Goal: Task Accomplishment & Management: Complete application form

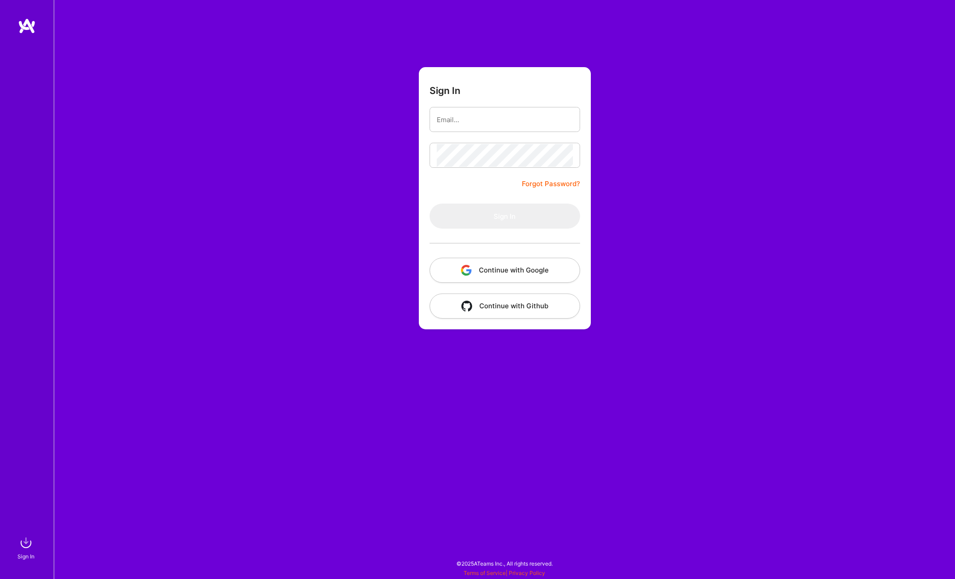
click at [465, 269] on img "button" at bounding box center [466, 270] width 11 height 11
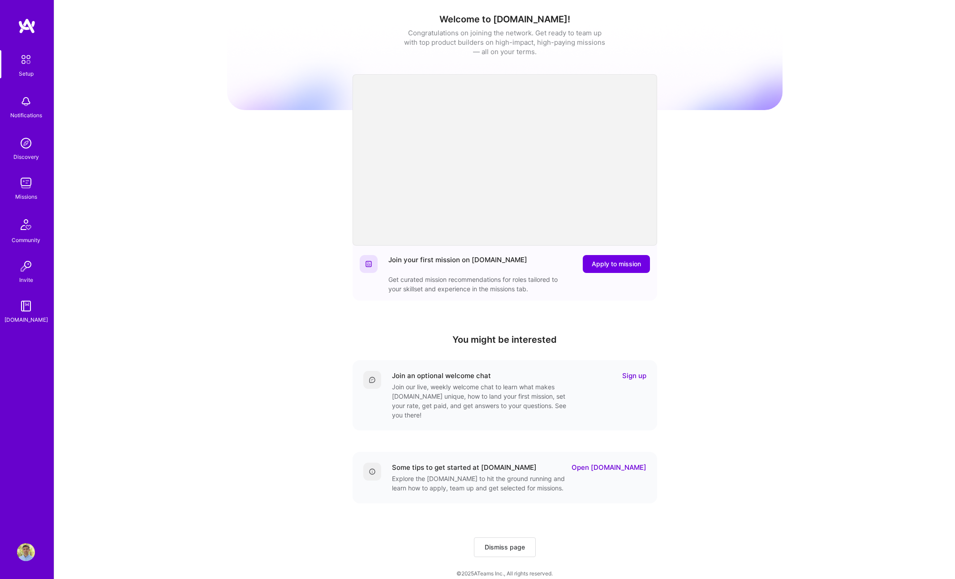
scroll to position [0, 0]
click at [635, 374] on link "Sign up" at bounding box center [634, 375] width 24 height 9
click at [613, 266] on span "Apply to mission" at bounding box center [616, 264] width 49 height 9
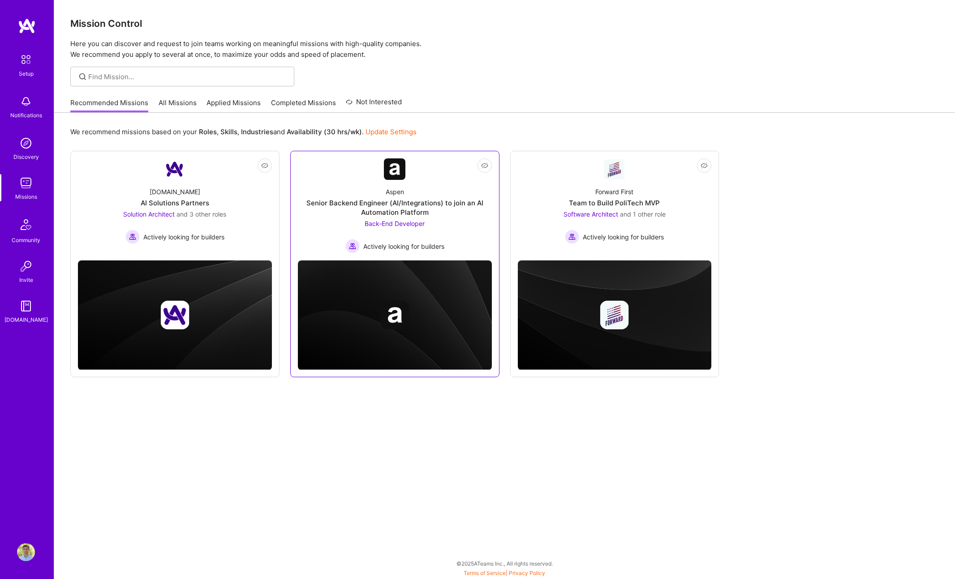
click at [399, 234] on div "Back-End Developer Actively looking for builders" at bounding box center [394, 236] width 99 height 34
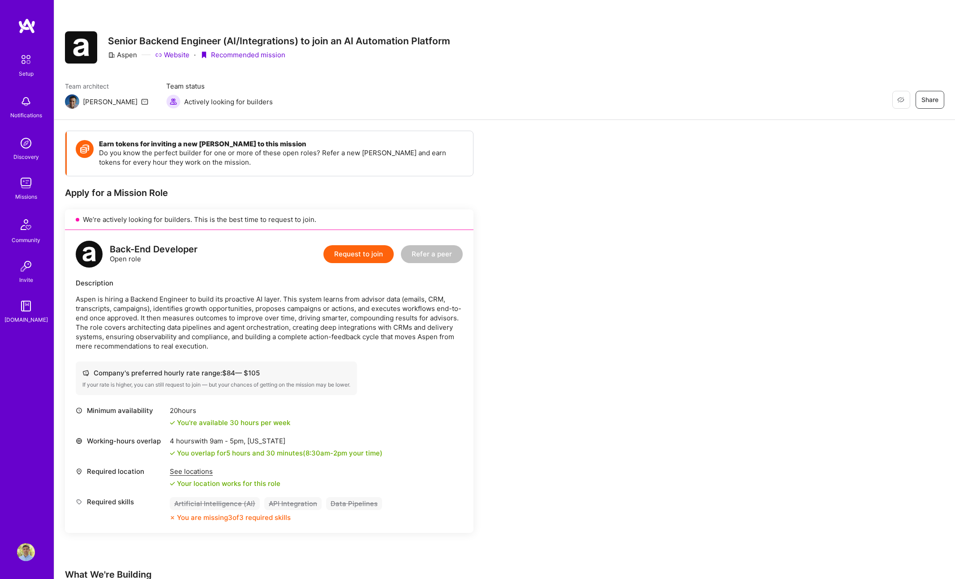
click at [76, 103] on img at bounding box center [72, 101] width 14 height 14
click at [170, 57] on link "Website" at bounding box center [172, 54] width 34 height 9
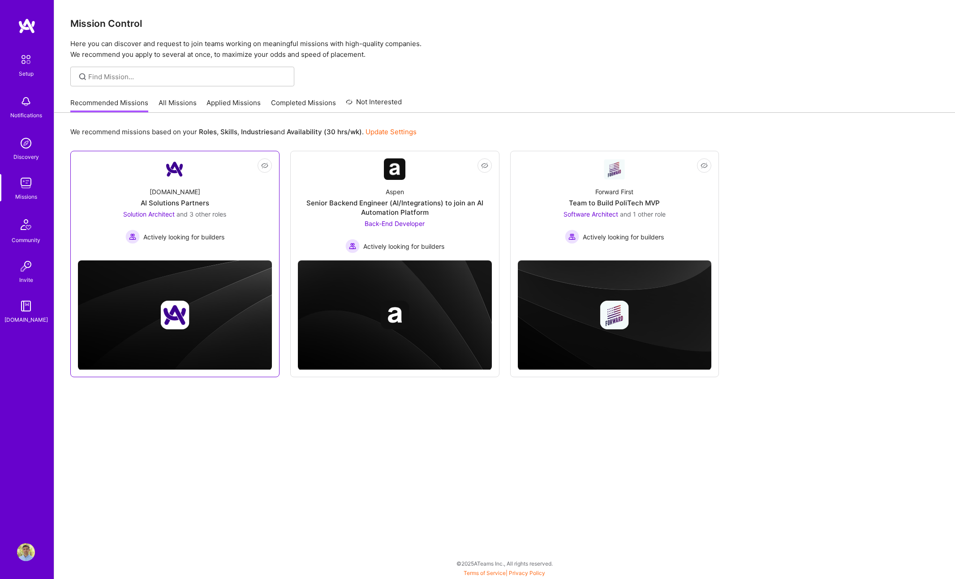
click at [187, 213] on span "and 3 other roles" at bounding box center [201, 214] width 50 height 8
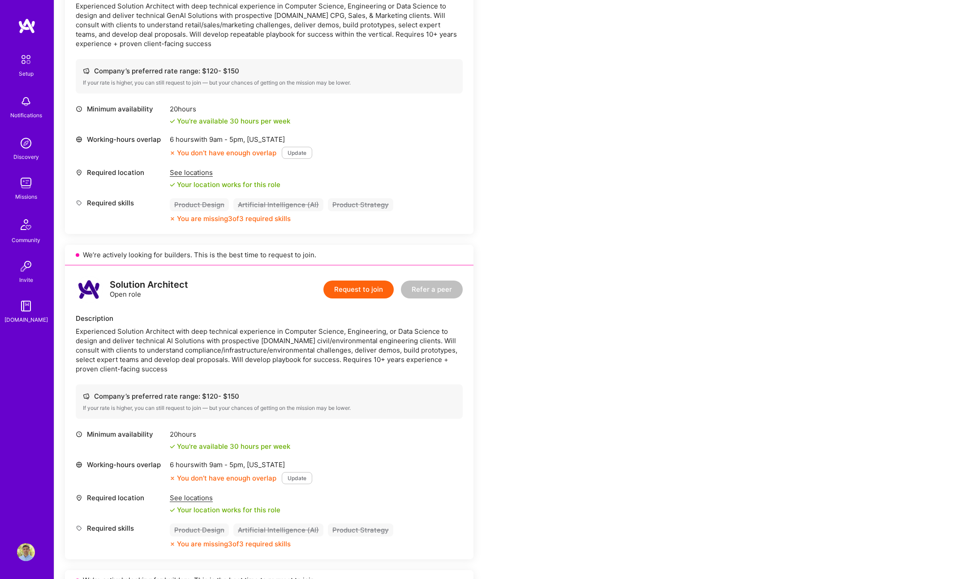
scroll to position [218, 0]
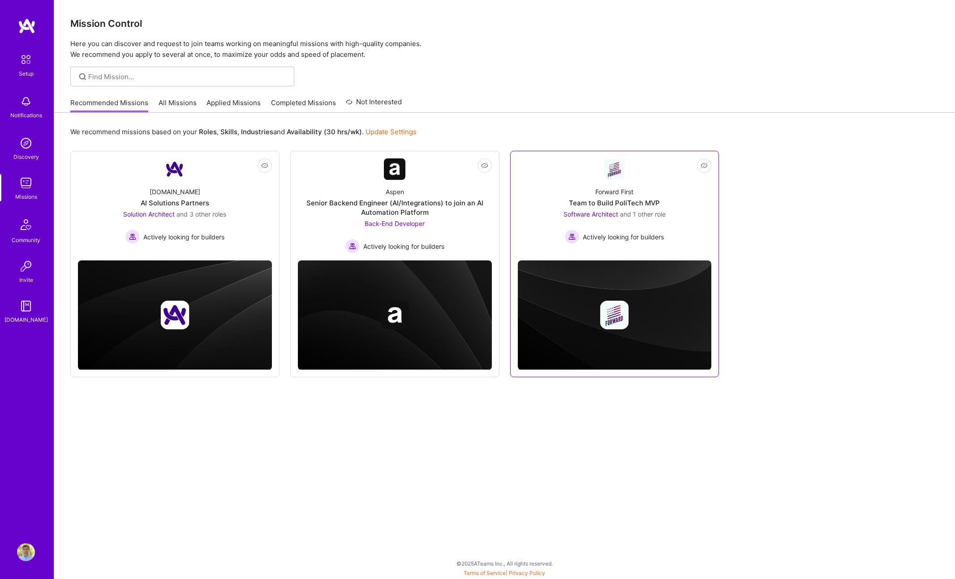
click at [586, 198] on div "Team to Build PoliTech MVP" at bounding box center [614, 202] width 91 height 9
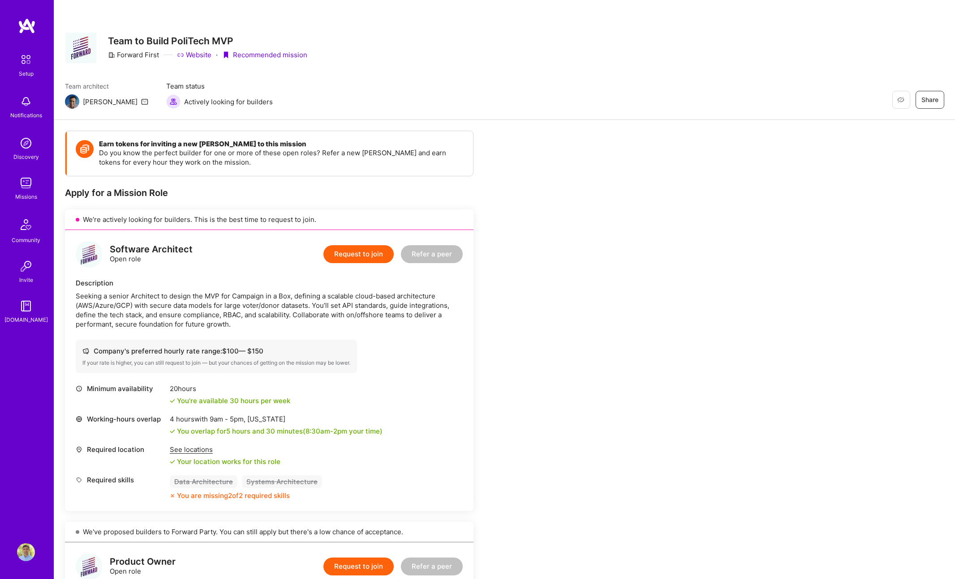
click at [74, 100] on img at bounding box center [72, 101] width 14 height 14
click at [141, 103] on icon at bounding box center [144, 101] width 7 height 7
drag, startPoint x: 267, startPoint y: 353, endPoint x: 262, endPoint y: 348, distance: 7.6
click at [262, 348] on div "Company's preferred hourly rate range: $ 100 — $ 150" at bounding box center [216, 351] width 268 height 9
click at [271, 352] on div "Company's preferred hourly rate range: $ 100 — $ 150" at bounding box center [216, 351] width 268 height 9
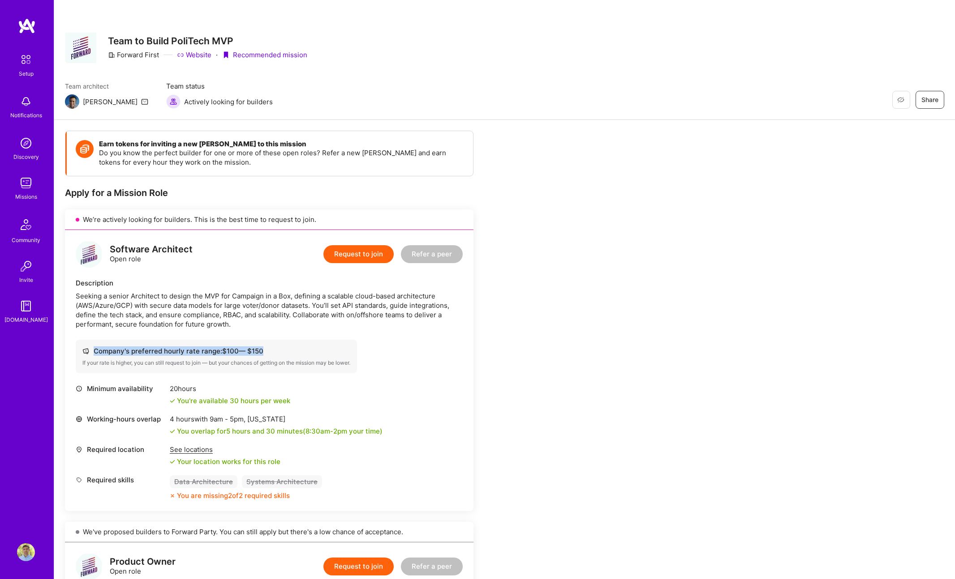
drag, startPoint x: 269, startPoint y: 351, endPoint x: 263, endPoint y: 351, distance: 5.8
click at [263, 351] on div "Company's preferred hourly rate range: $ 100 — $ 150" at bounding box center [216, 351] width 268 height 9
click at [250, 349] on div "Company's preferred hourly rate range: $ 100 — $ 150" at bounding box center [216, 351] width 268 height 9
click at [206, 54] on link "Website" at bounding box center [194, 54] width 34 height 9
click at [34, 193] on div "Missions" at bounding box center [26, 196] width 22 height 9
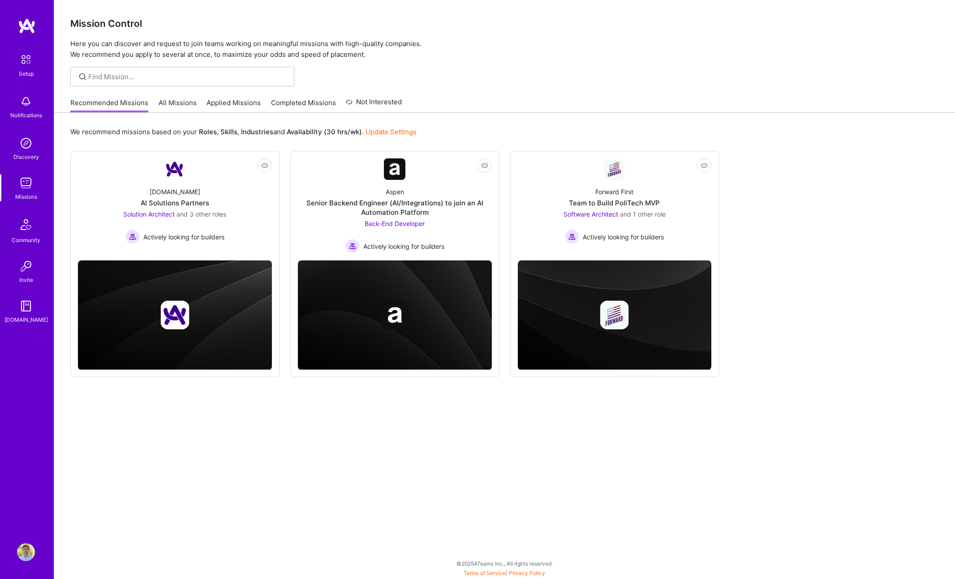
click at [190, 102] on link "All Missions" at bounding box center [178, 105] width 38 height 15
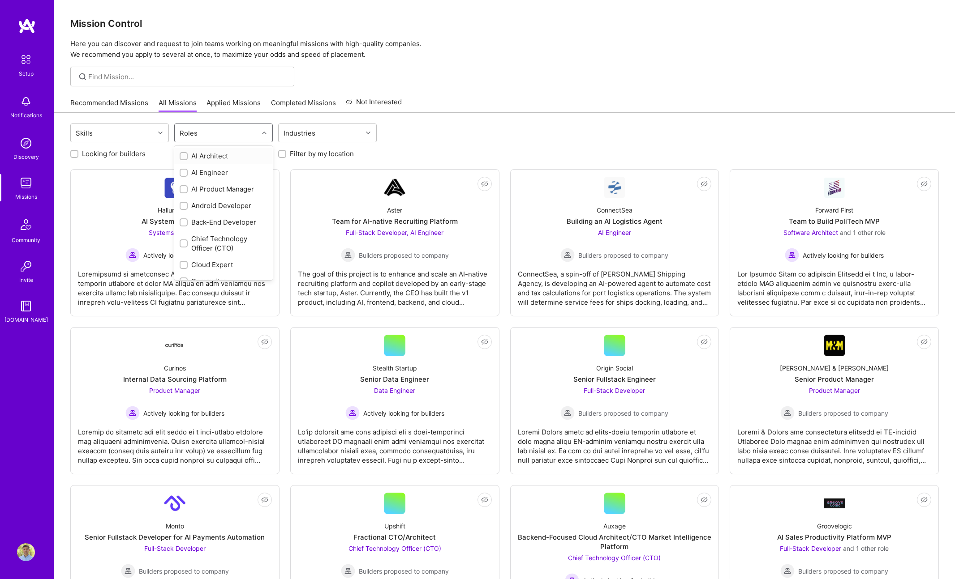
click at [266, 132] on icon at bounding box center [264, 133] width 4 height 4
click at [216, 225] on div "DevOps Engineer" at bounding box center [224, 221] width 88 height 9
checkbox input "true"
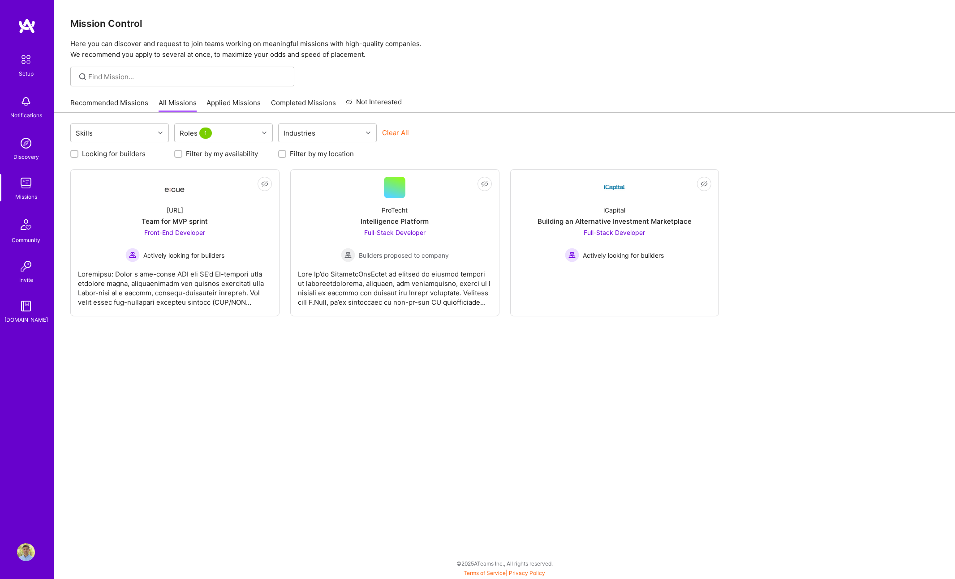
click at [209, 330] on div "Skills Roles 1 Industries Clear All Looking for builders Filter by my availabil…" at bounding box center [504, 344] width 901 height 463
click at [253, 134] on div "Roles 1" at bounding box center [217, 133] width 84 height 18
click at [196, 212] on div "DevOps Engineer" at bounding box center [224, 210] width 88 height 9
checkbox input "false"
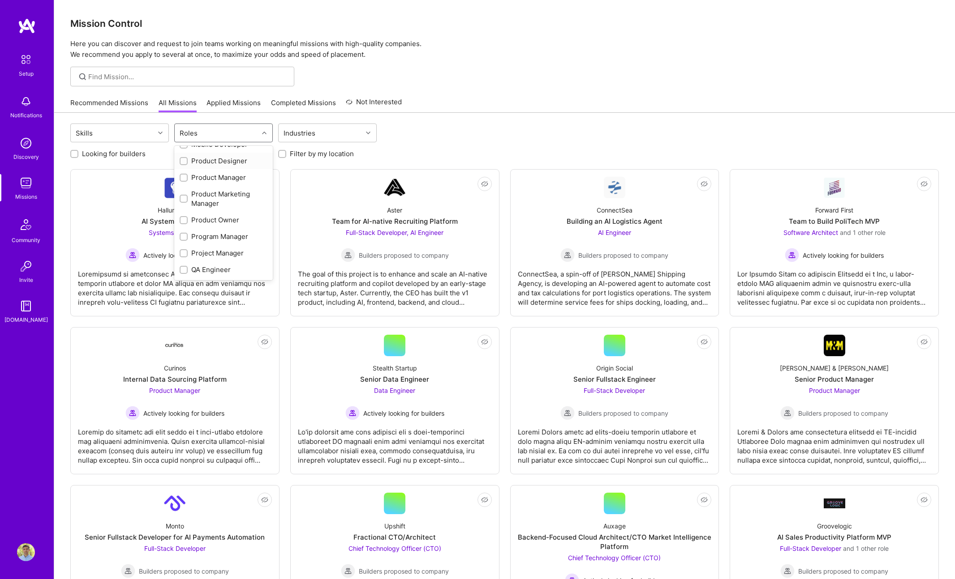
scroll to position [428, 0]
click at [203, 272] on div "Systems Engineer" at bounding box center [224, 270] width 88 height 9
checkbox input "true"
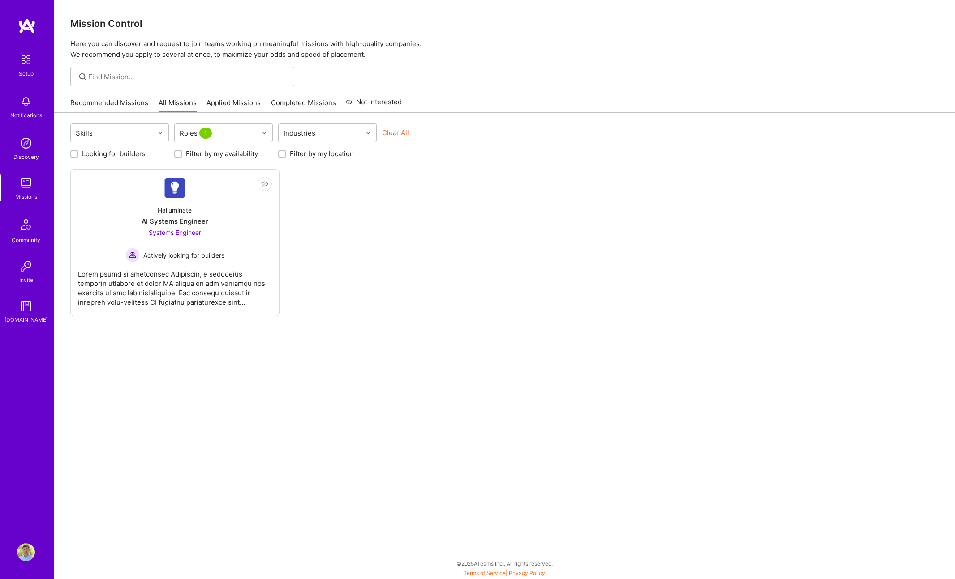
click at [275, 394] on div "Skills Roles 1 Industries Clear All Looking for builders Filter by my availabil…" at bounding box center [504, 344] width 901 height 463
click at [197, 282] on div at bounding box center [175, 284] width 194 height 45
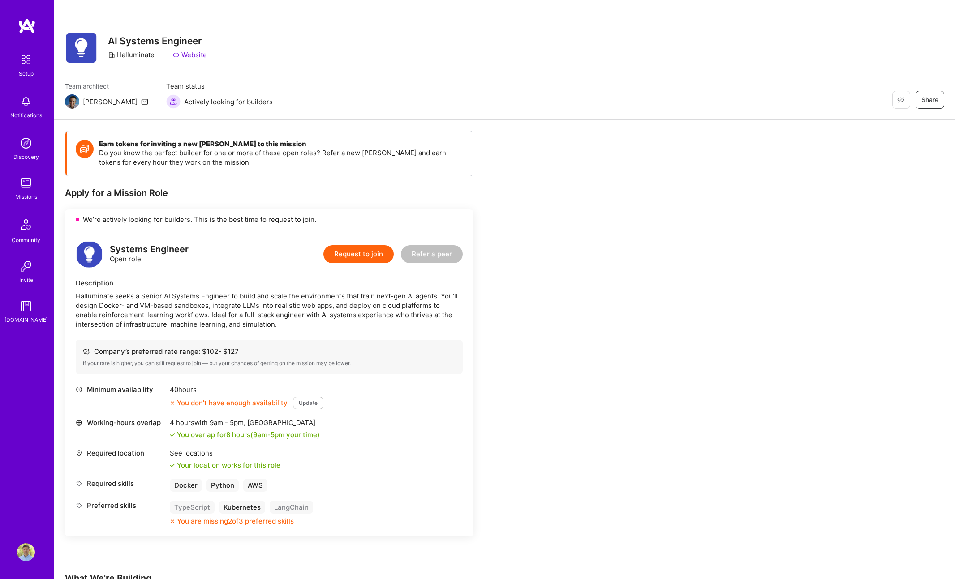
click at [382, 256] on button "Request to join" at bounding box center [358, 254] width 70 height 18
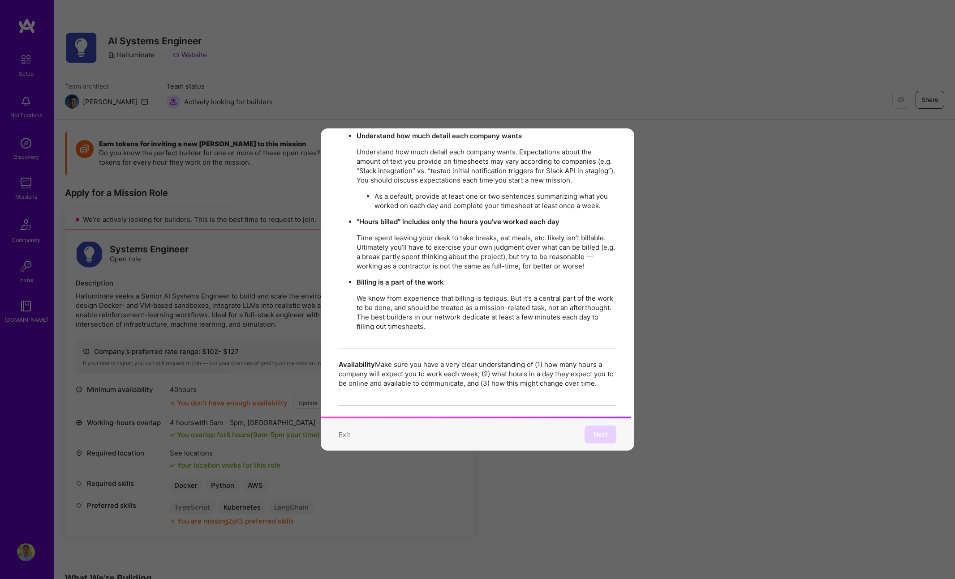
scroll to position [1587, 0]
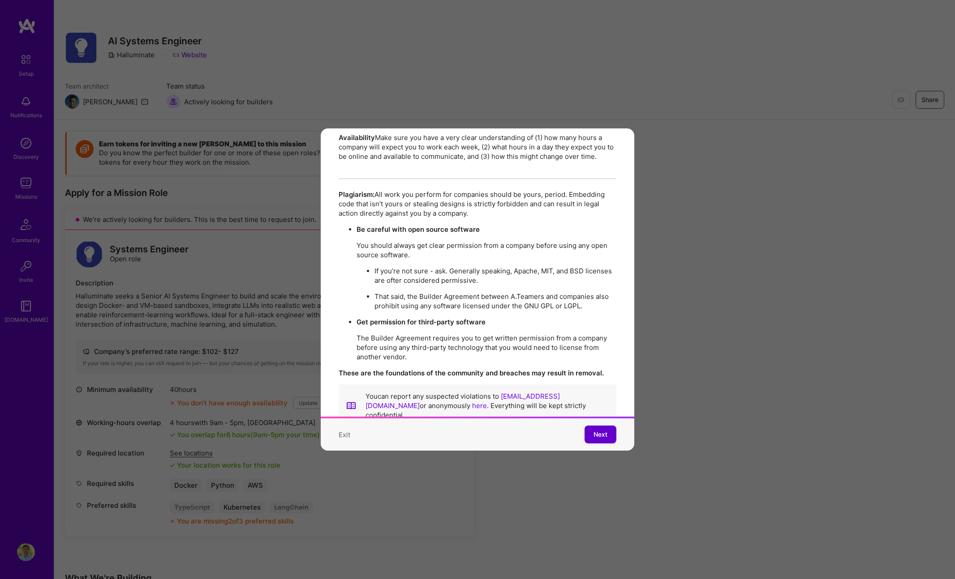
click at [606, 431] on span "Next" at bounding box center [600, 434] width 14 height 9
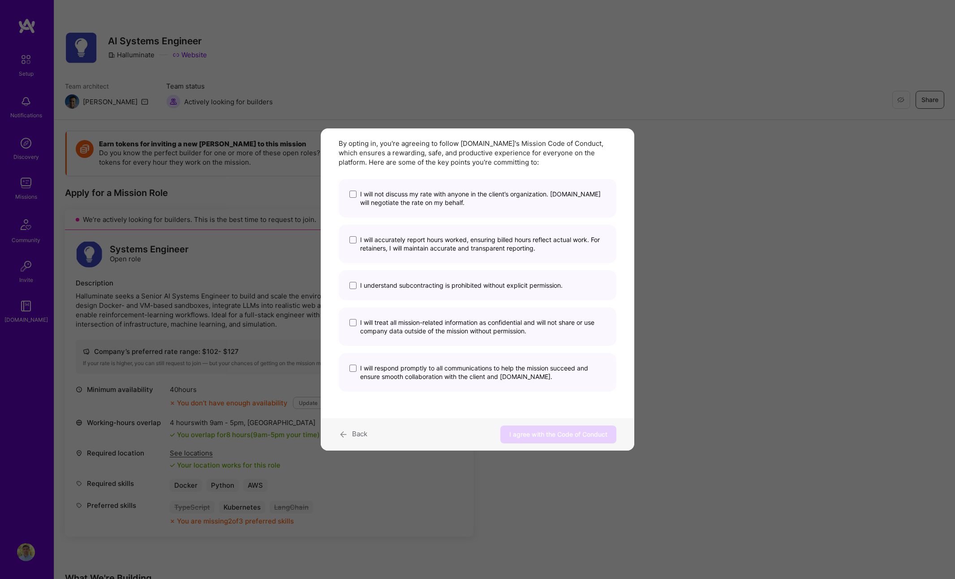
scroll to position [43, 0]
click at [348, 194] on div "I will not discuss my rate with anyone in the client’s organization. [DOMAIN_NA…" at bounding box center [478, 198] width 278 height 39
click at [353, 196] on span "modal" at bounding box center [352, 194] width 7 height 7
click at [0, 0] on input "I will not discuss my rate with anyone in the client’s organization. [DOMAIN_NA…" at bounding box center [0, 0] width 0 height 0
click at [355, 240] on span "modal" at bounding box center [352, 239] width 7 height 7
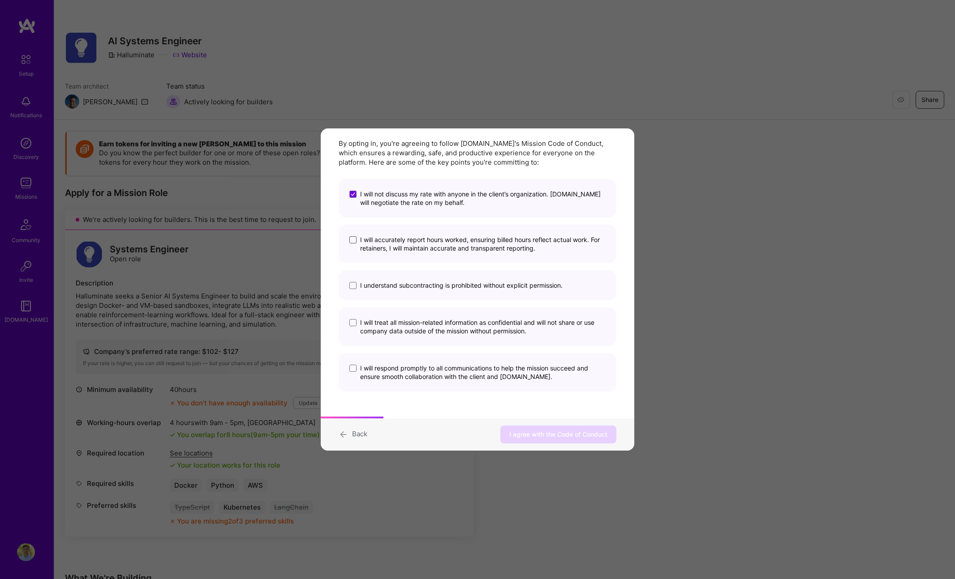
click at [0, 0] on input "I will accurately report hours worked, ensuring billed hours reflect actual wor…" at bounding box center [0, 0] width 0 height 0
click at [350, 282] on span "modal" at bounding box center [352, 285] width 7 height 7
click at [0, 0] on input "I understand subcontracting is prohibited without explicit permission." at bounding box center [0, 0] width 0 height 0
click at [351, 322] on span "modal" at bounding box center [352, 322] width 7 height 7
click at [0, 0] on input "I will treat all mission-related information as confidential and will not share…" at bounding box center [0, 0] width 0 height 0
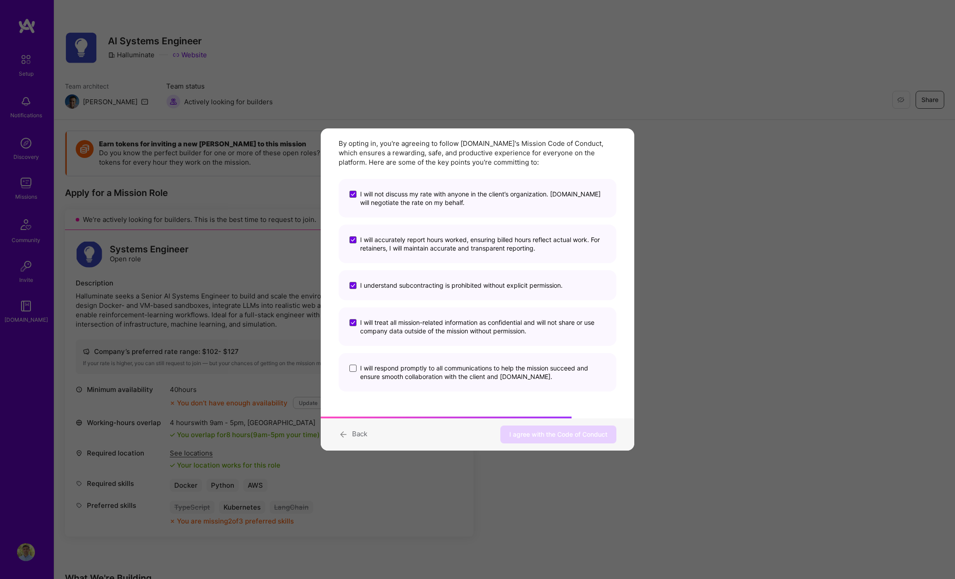
click at [349, 370] on span "modal" at bounding box center [352, 368] width 7 height 7
click at [0, 0] on input "I will respond promptly to all communications to help the mission succeed and e…" at bounding box center [0, 0] width 0 height 0
click at [545, 436] on span "I agree with the Code of Conduct" at bounding box center [558, 434] width 98 height 9
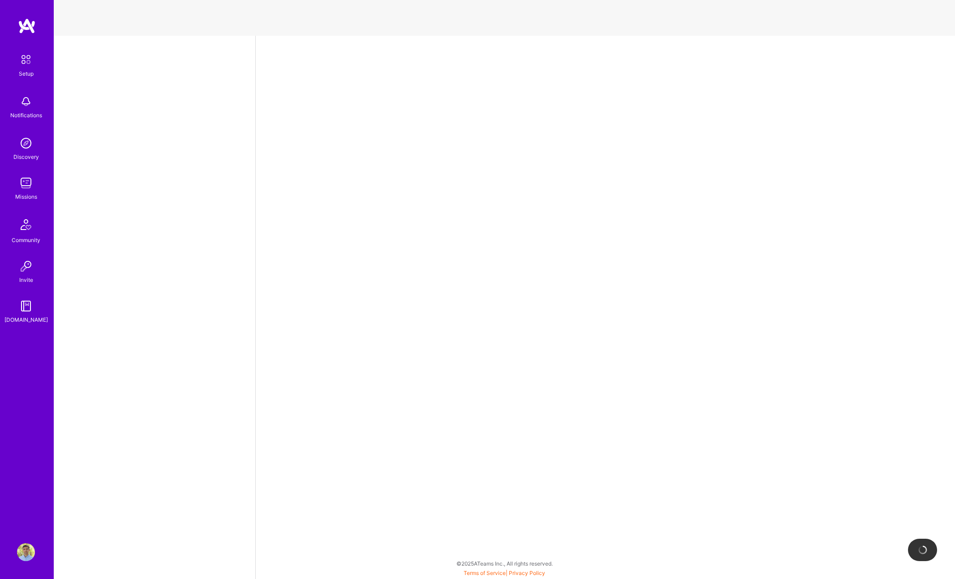
select select "US"
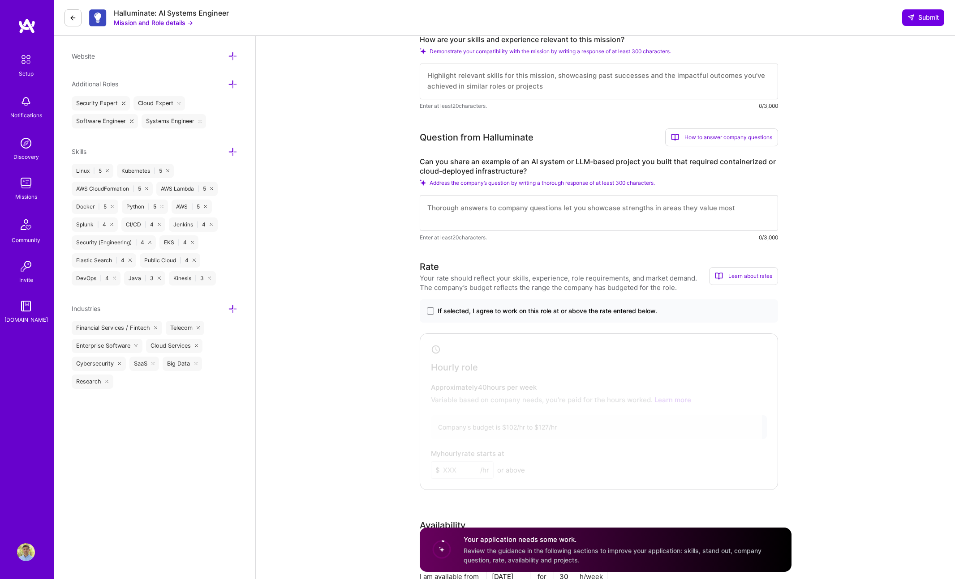
scroll to position [333, 0]
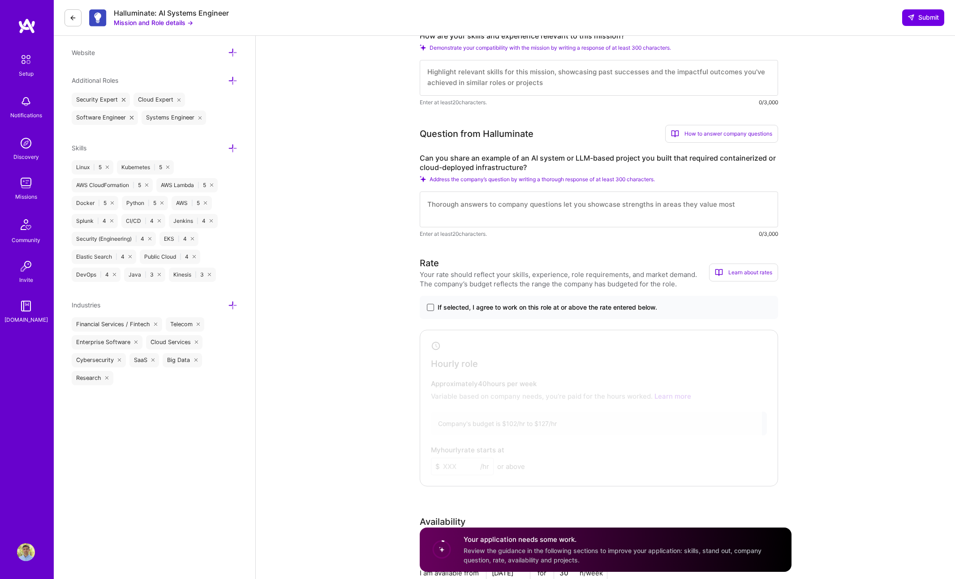
click at [432, 310] on span at bounding box center [430, 307] width 7 height 7
click at [0, 0] on input "If selected, I agree to work on this role at or above the rate entered below." at bounding box center [0, 0] width 0 height 0
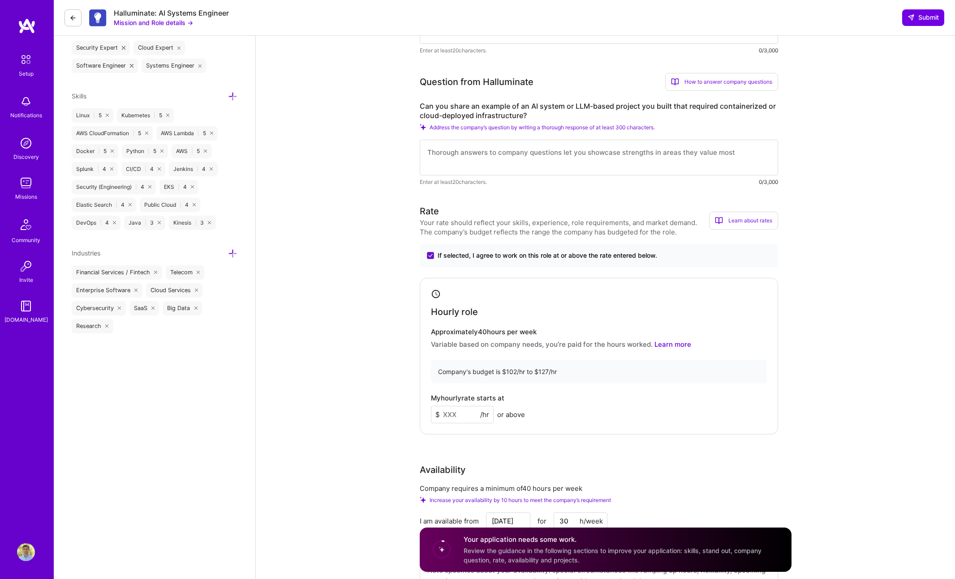
scroll to position [387, 0]
click at [446, 408] on input at bounding box center [462, 412] width 63 height 17
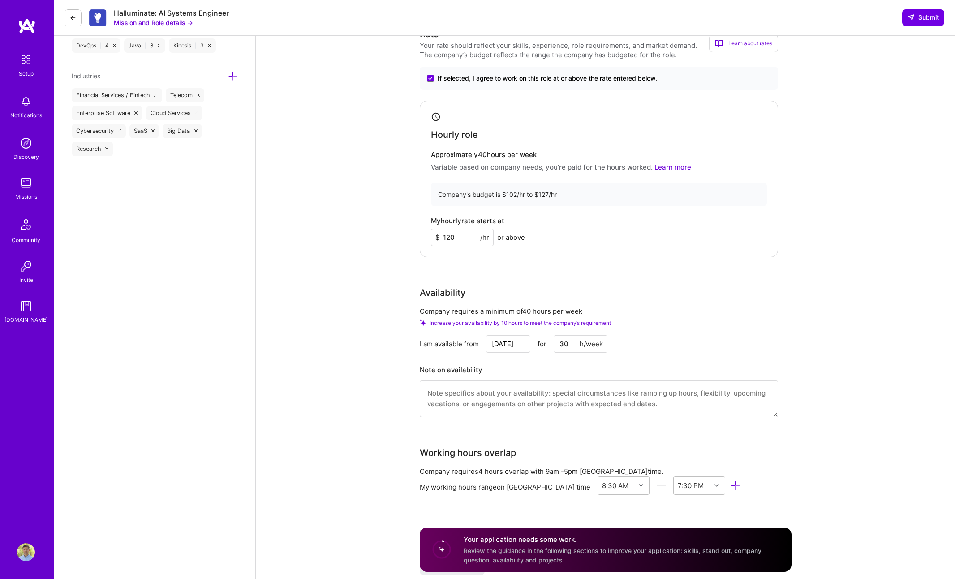
scroll to position [564, 0]
type input "120"
click at [495, 341] on input "[DATE]" at bounding box center [508, 342] width 44 height 17
click at [447, 289] on div "13" at bounding box center [447, 287] width 12 height 12
type input "[DATE]"
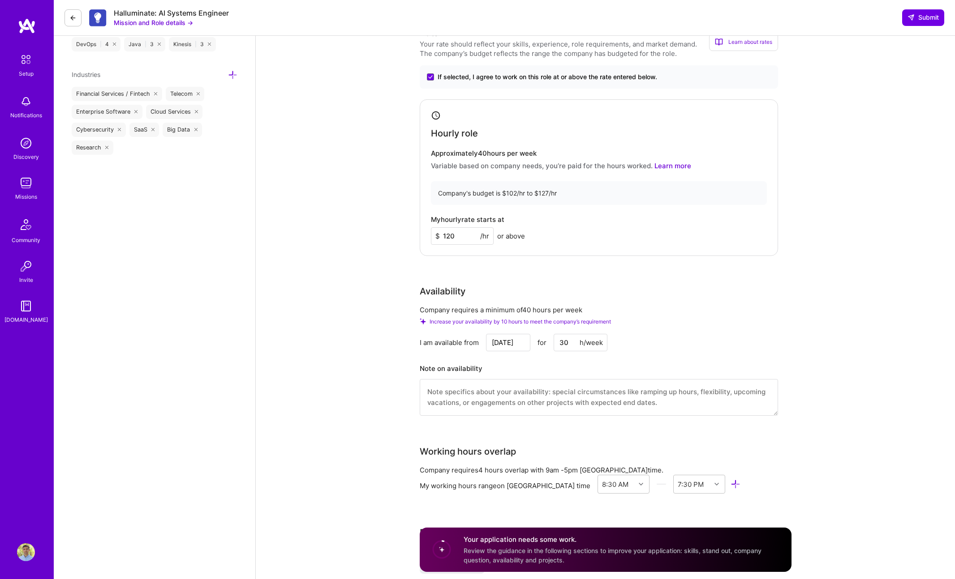
click at [563, 344] on input "30" at bounding box center [580, 342] width 54 height 17
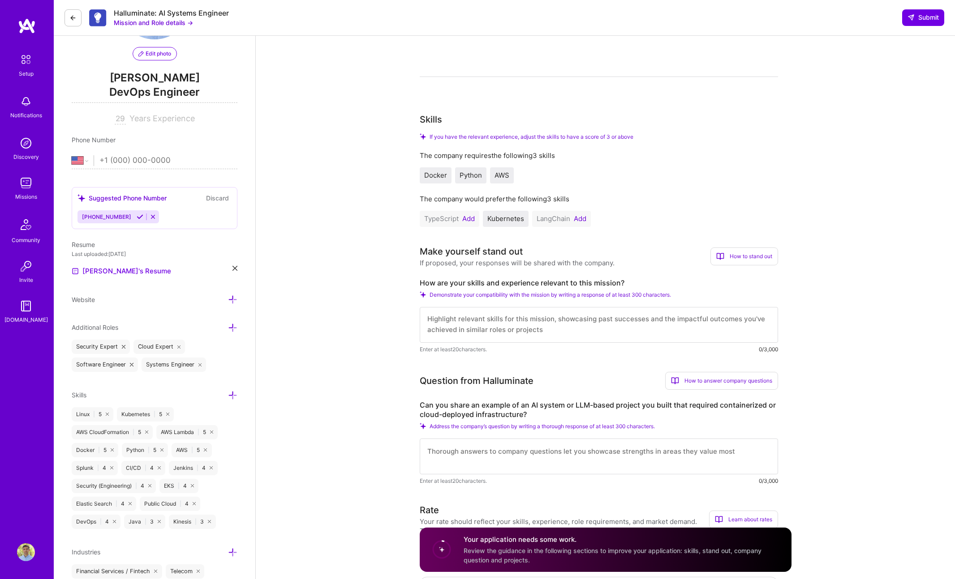
scroll to position [0, 0]
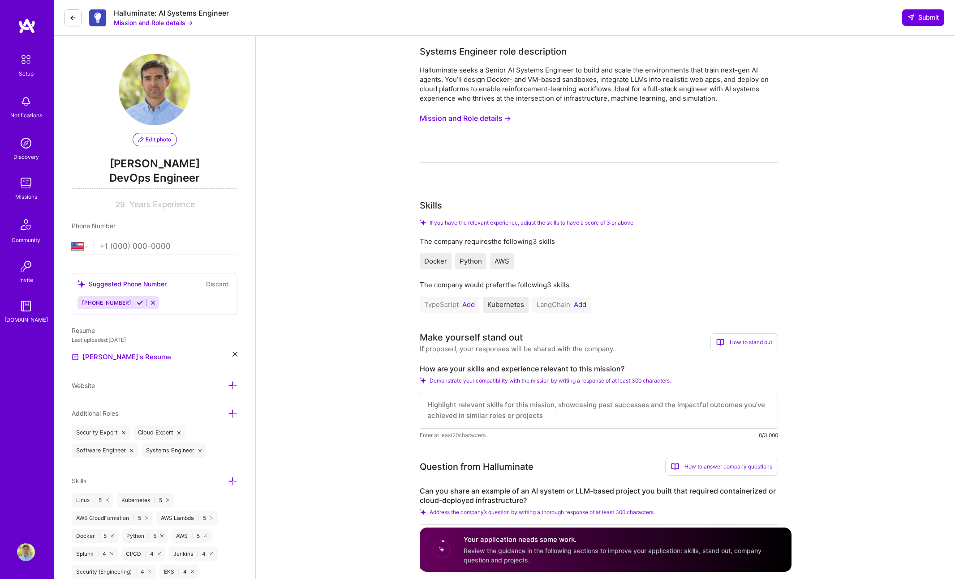
type input "40"
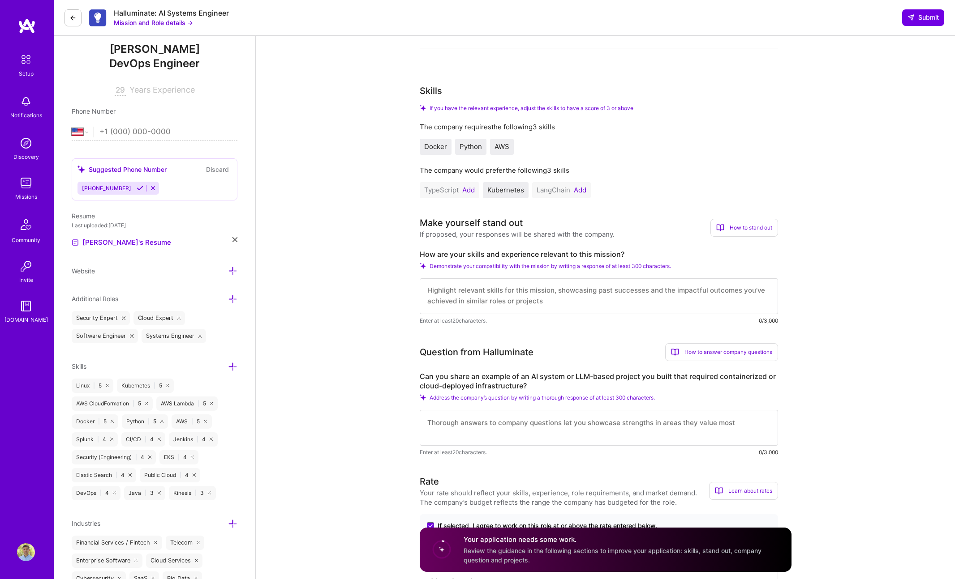
scroll to position [115, 0]
click at [574, 411] on textarea at bounding box center [599, 428] width 358 height 36
click at [569, 423] on textarea at bounding box center [599, 428] width 358 height 36
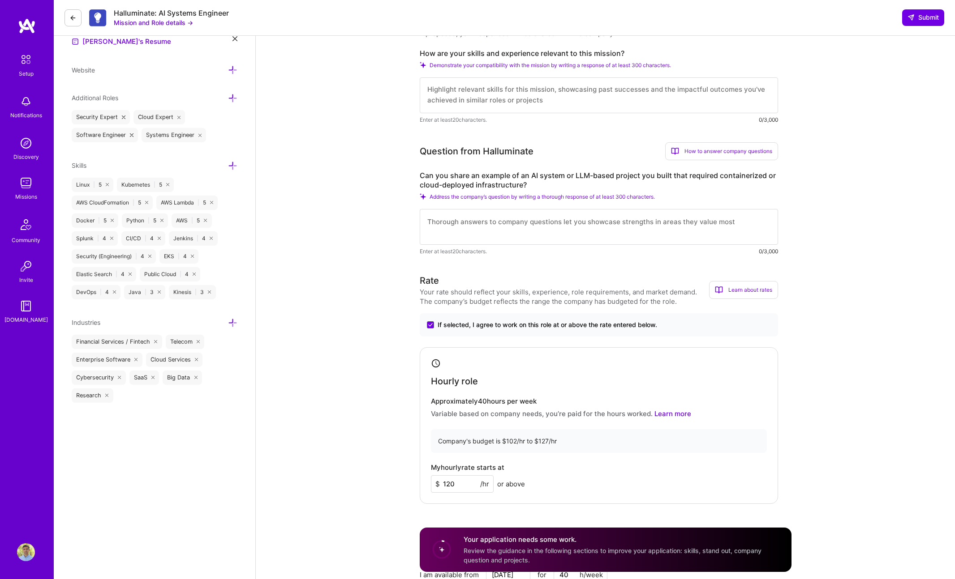
scroll to position [320, 0]
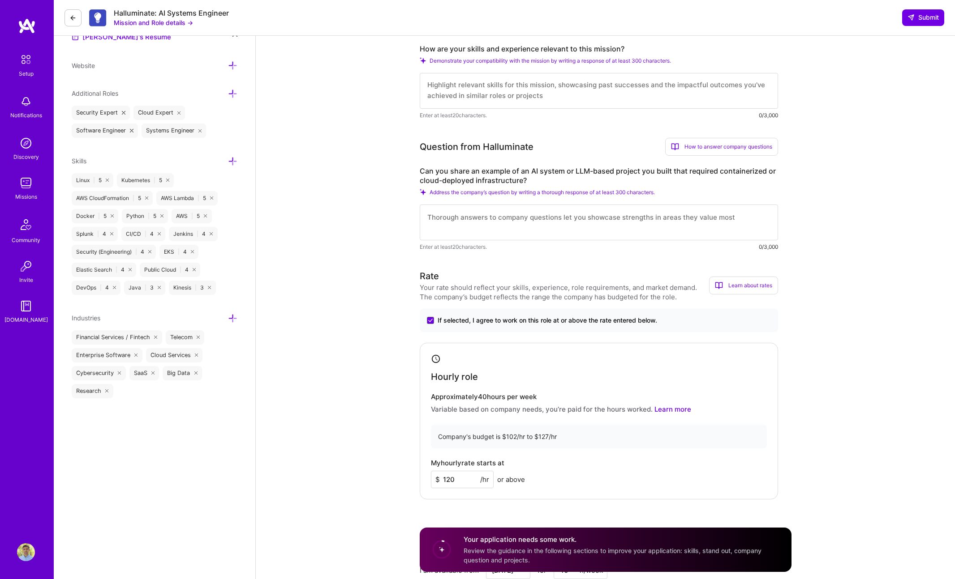
click at [581, 450] on div "Hourly role Approximately 40 hours per week Variable based on company needs, yo…" at bounding box center [599, 421] width 358 height 157
click at [447, 477] on input "120" at bounding box center [462, 479] width 63 height 17
type input "125"
click at [679, 409] on link "Learn more" at bounding box center [672, 409] width 37 height 9
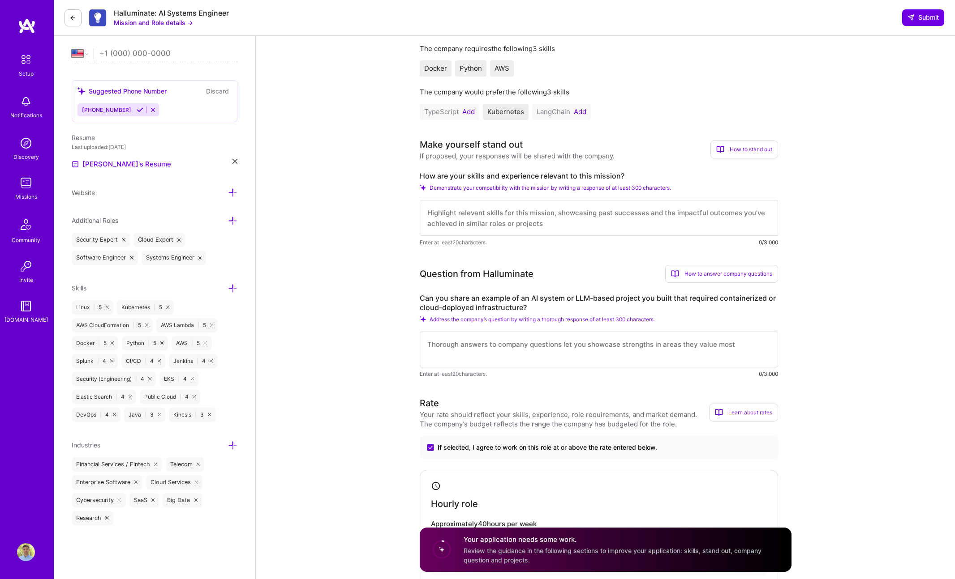
scroll to position [180, 0]
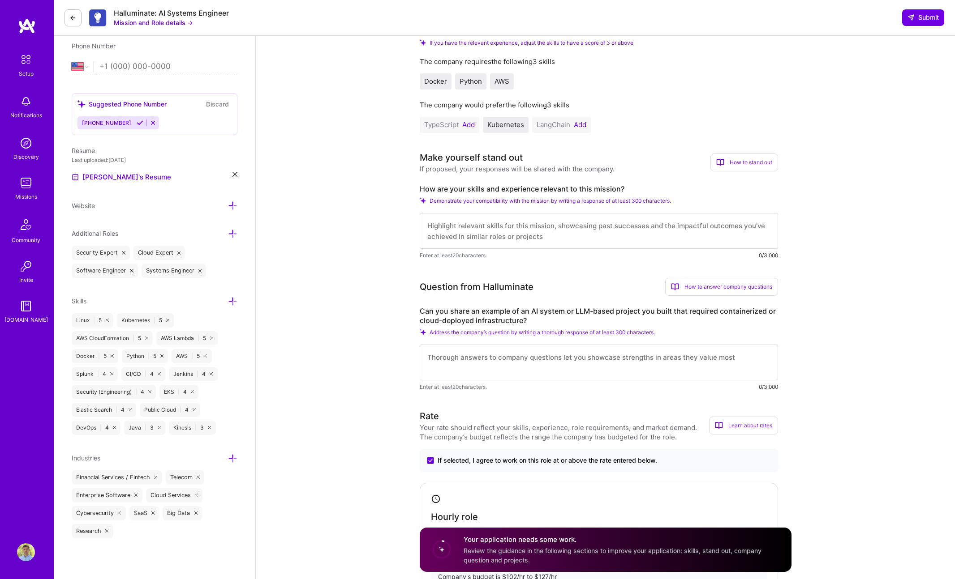
click at [506, 235] on textarea at bounding box center [599, 231] width 358 height 36
type textarea "h"
type textarea "I offer experience with"
click at [74, 16] on icon at bounding box center [72, 17] width 7 height 7
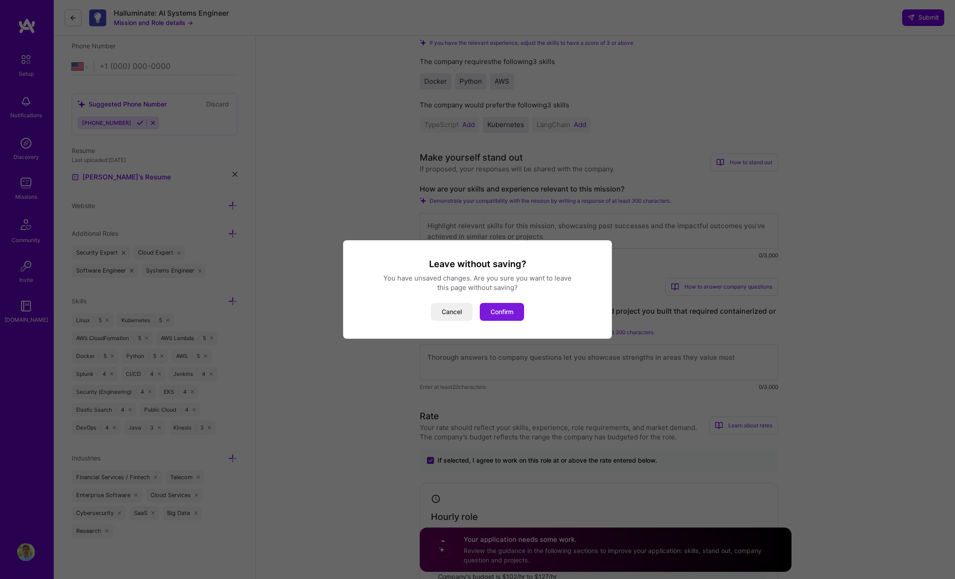
click at [519, 315] on button "Confirm" at bounding box center [502, 312] width 44 height 18
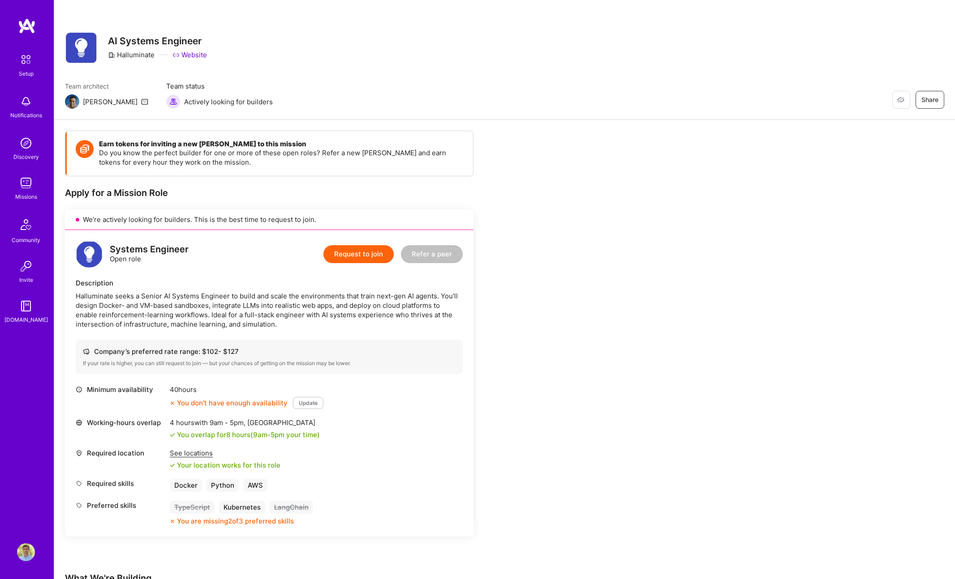
click at [188, 51] on link "Website" at bounding box center [189, 54] width 34 height 9
